Goal: Task Accomplishment & Management: Use online tool/utility

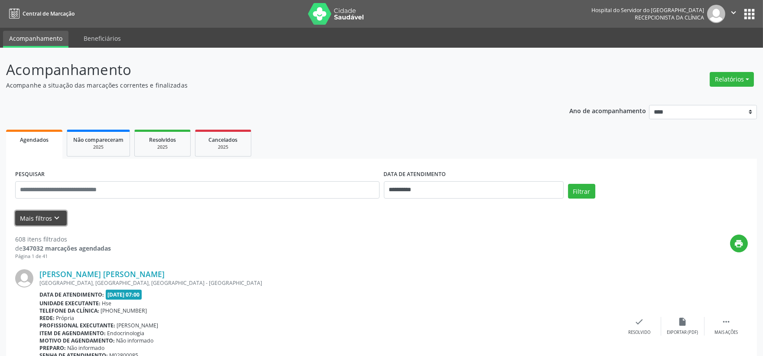
click at [56, 219] on icon "keyboard_arrow_down" at bounding box center [57, 218] width 10 height 10
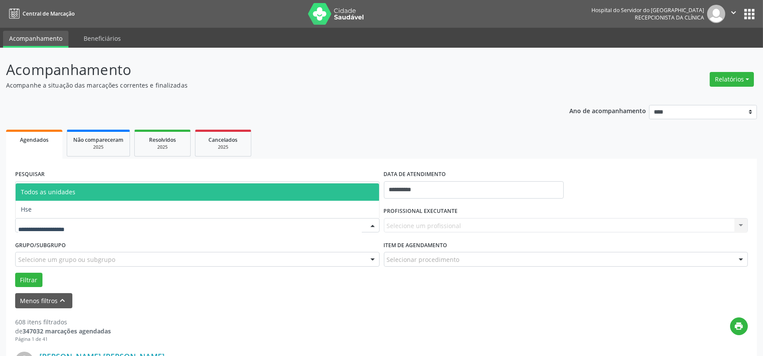
click at [40, 217] on span "Hse" at bounding box center [198, 209] width 364 height 17
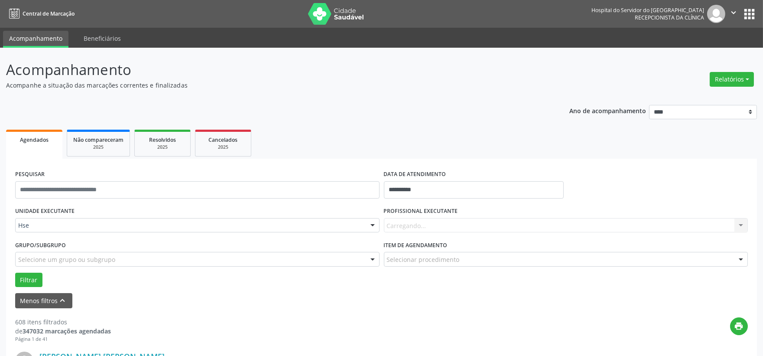
click at [441, 228] on div "Carregando... Nenhum resultado encontrado para: " " Não há nenhuma opção para s…" at bounding box center [566, 225] width 364 height 15
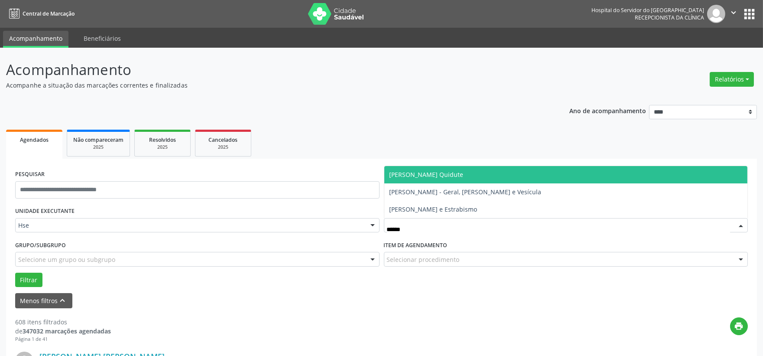
type input "*******"
click at [451, 173] on span "[PERSON_NAME] Quidute" at bounding box center [427, 174] width 74 height 8
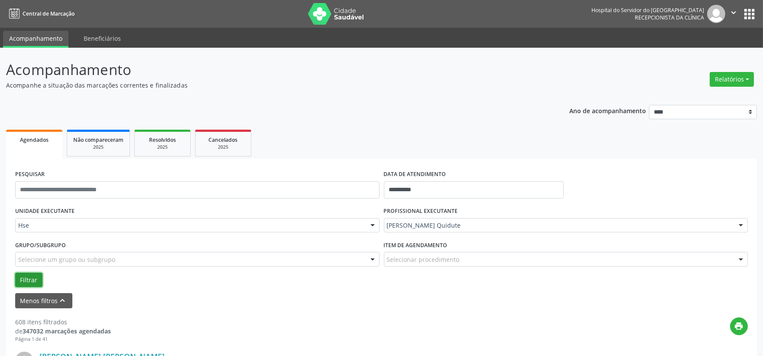
click at [36, 276] on button "Filtrar" at bounding box center [28, 280] width 27 height 15
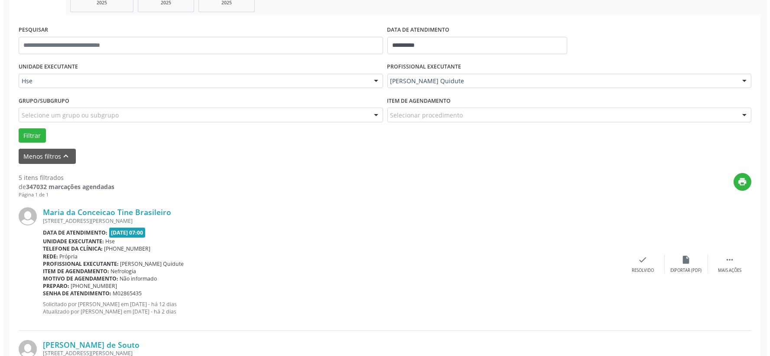
scroll to position [192, 0]
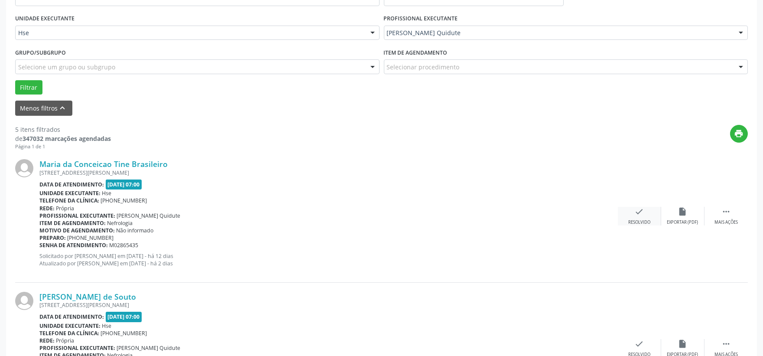
click at [635, 213] on icon "check" at bounding box center [640, 212] width 10 height 10
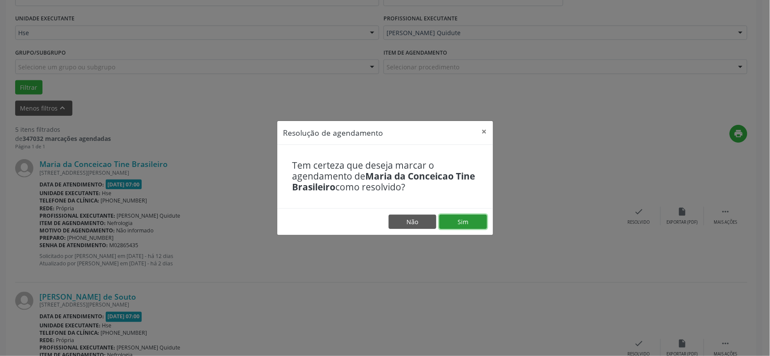
click at [470, 217] on button "Sim" at bounding box center [463, 221] width 48 height 15
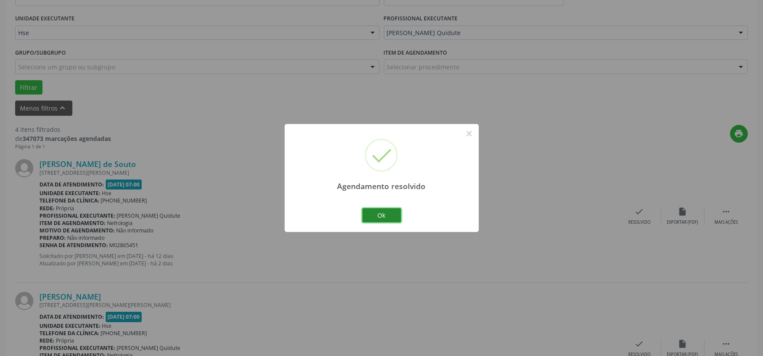
click at [386, 212] on button "Ok" at bounding box center [381, 215] width 39 height 15
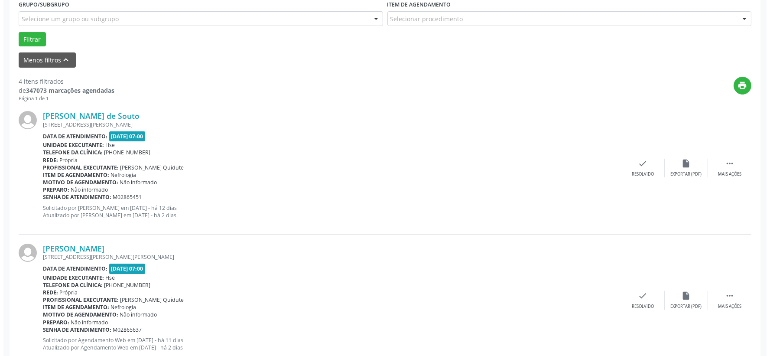
scroll to position [289, 0]
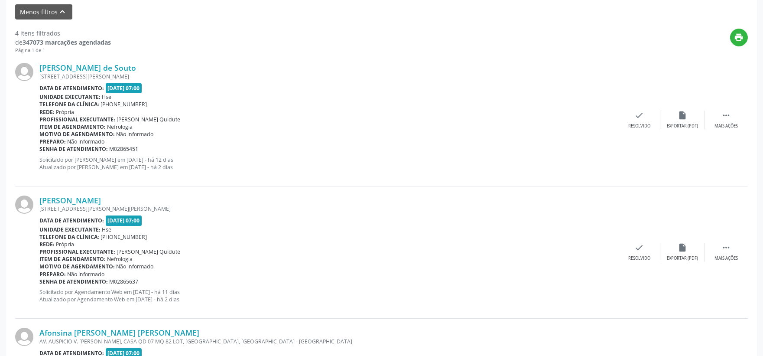
click at [645, 239] on div "[PERSON_NAME] [STREET_ADDRESS][PERSON_NAME][PERSON_NAME] Data de atendimento: […" at bounding box center [381, 252] width 733 height 132
click at [635, 248] on icon "check" at bounding box center [640, 248] width 10 height 10
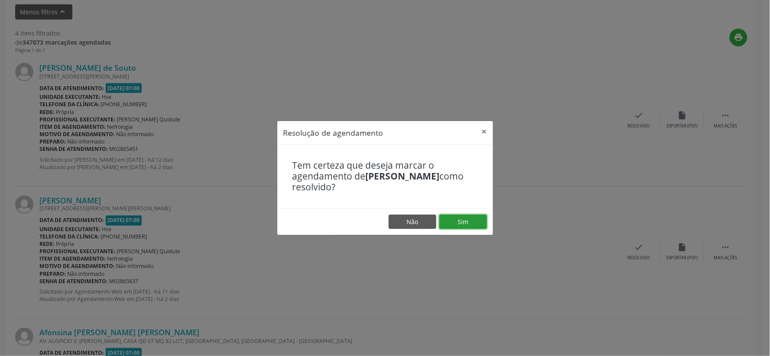
click at [450, 219] on button "Sim" at bounding box center [463, 221] width 48 height 15
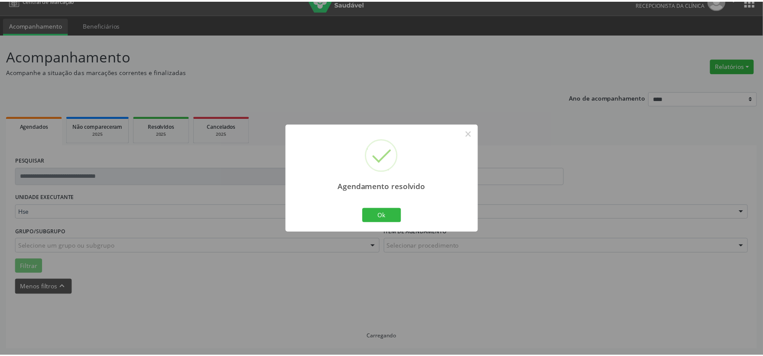
scroll to position [13, 0]
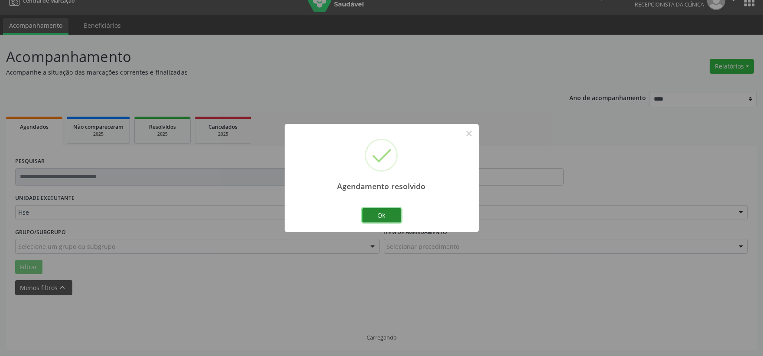
click at [392, 214] on button "Ok" at bounding box center [381, 215] width 39 height 15
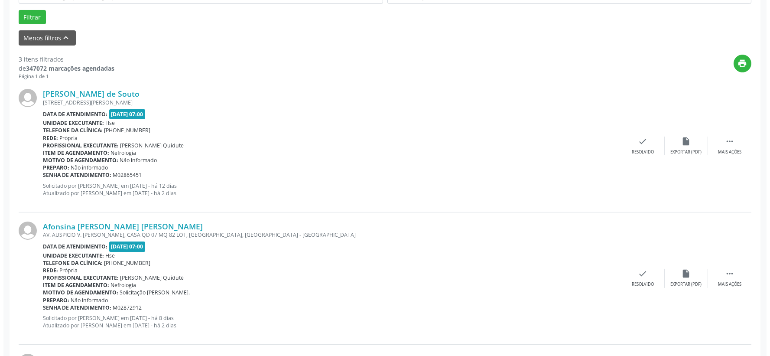
scroll to position [311, 0]
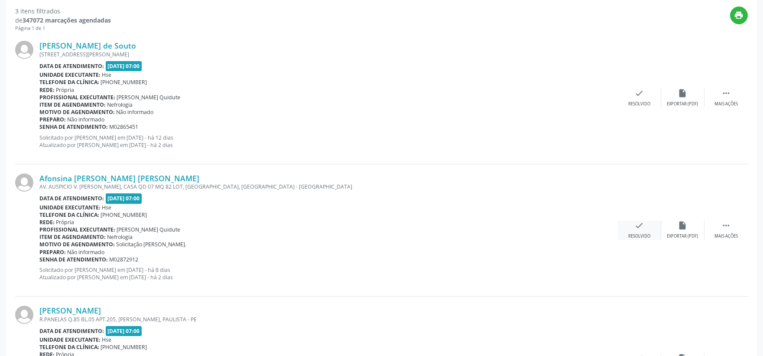
click at [633, 233] on div "Resolvido" at bounding box center [639, 236] width 22 height 6
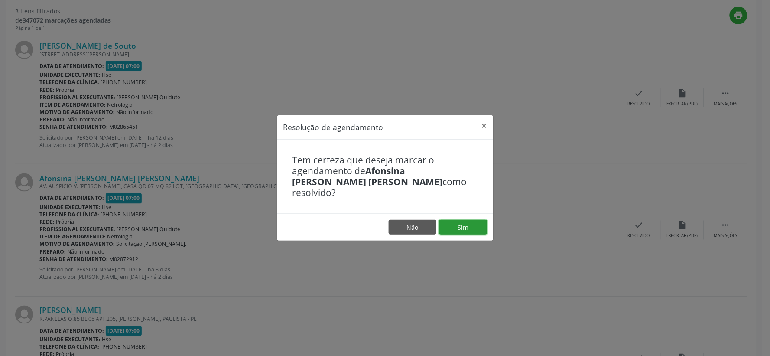
click at [460, 228] on button "Sim" at bounding box center [463, 227] width 48 height 15
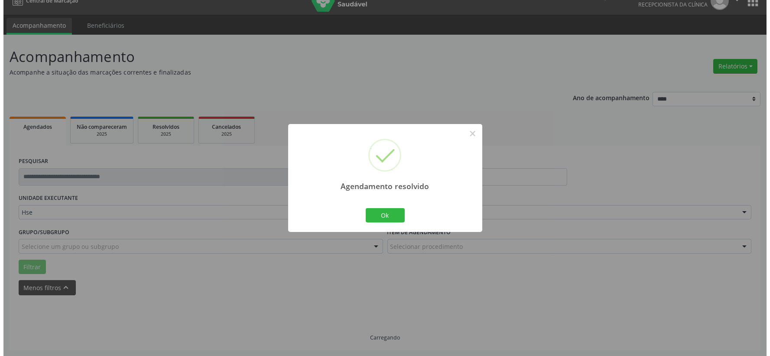
scroll to position [266, 0]
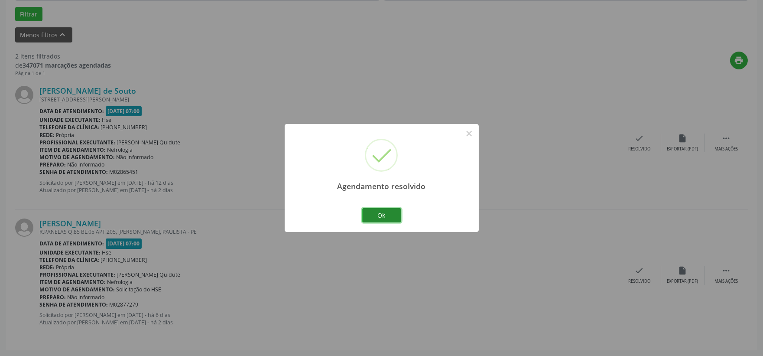
click at [378, 218] on button "Ok" at bounding box center [381, 215] width 39 height 15
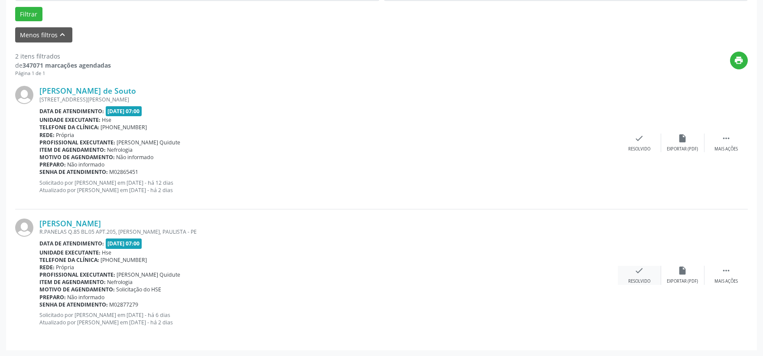
click at [647, 274] on div "check Resolvido" at bounding box center [639, 275] width 43 height 19
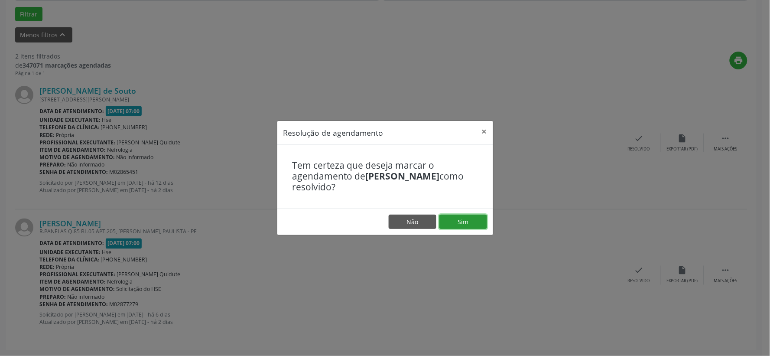
click at [456, 217] on button "Sim" at bounding box center [463, 221] width 48 height 15
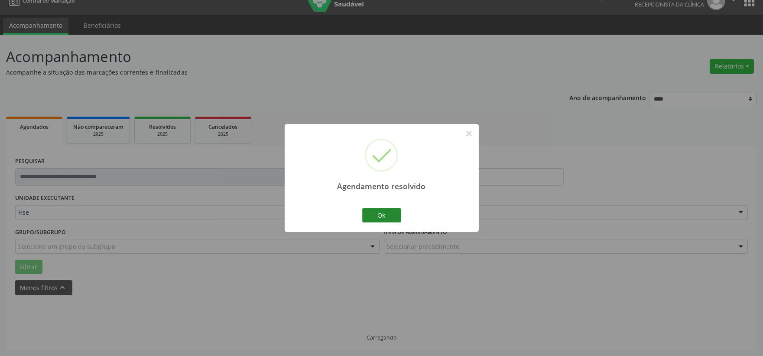
scroll to position [133, 0]
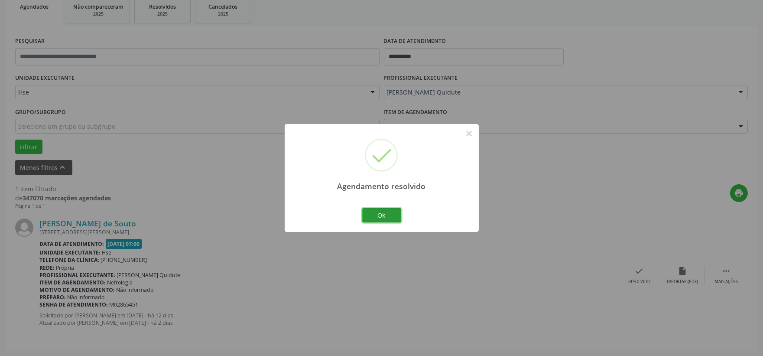
click at [380, 212] on button "Ok" at bounding box center [381, 215] width 39 height 15
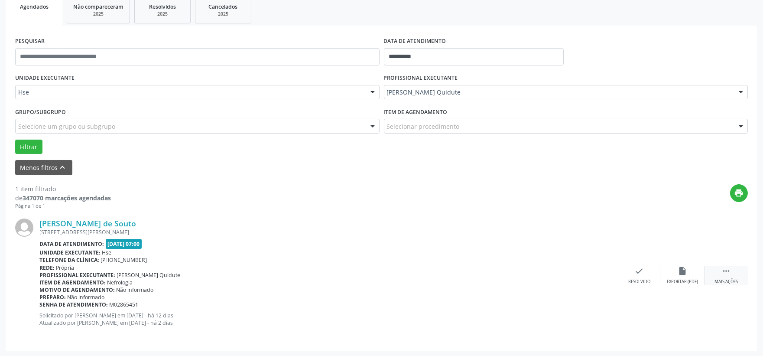
click at [730, 273] on icon "" at bounding box center [726, 271] width 10 height 10
click at [682, 271] on icon "alarm_off" at bounding box center [683, 271] width 10 height 10
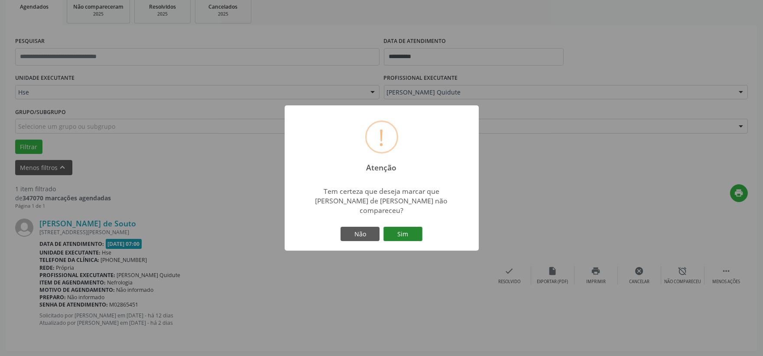
click at [409, 231] on button "Sim" at bounding box center [402, 234] width 39 height 15
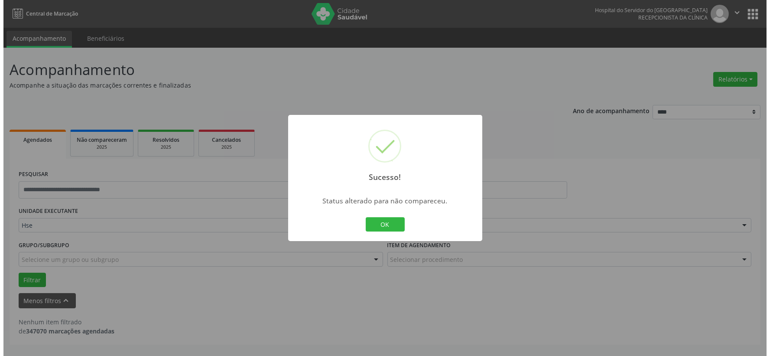
scroll to position [0, 0]
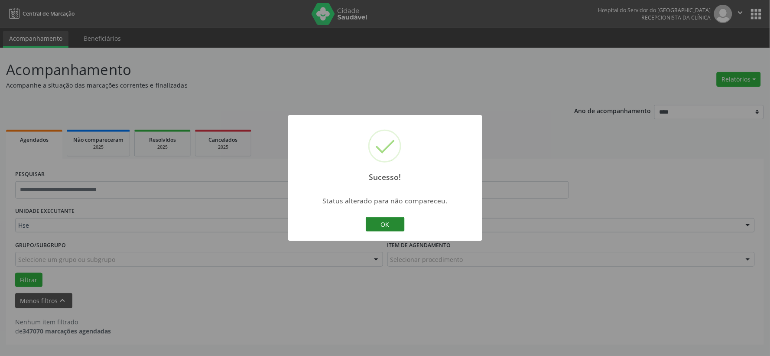
click at [393, 226] on button "OK" at bounding box center [385, 224] width 39 height 15
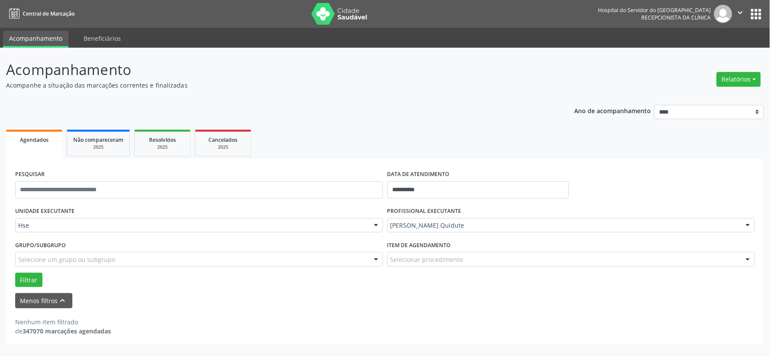
click at [315, 3] on nav "Central de Marcação Hospital do Servidor do [GEOGRAPHIC_DATA] Recepcionista da …" at bounding box center [385, 14] width 770 height 28
click at [335, 5] on img at bounding box center [340, 14] width 56 height 22
